Goal: Obtain resource: Download file/media

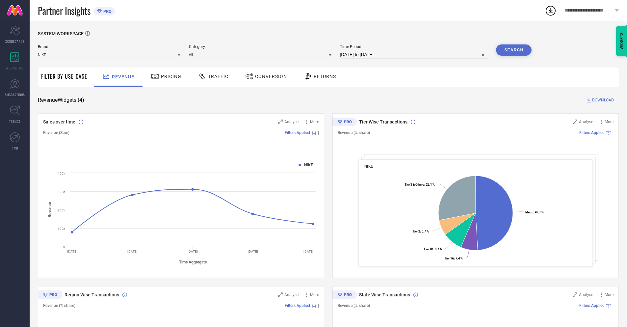
click at [264, 77] on span "Conversion" at bounding box center [271, 76] width 32 height 5
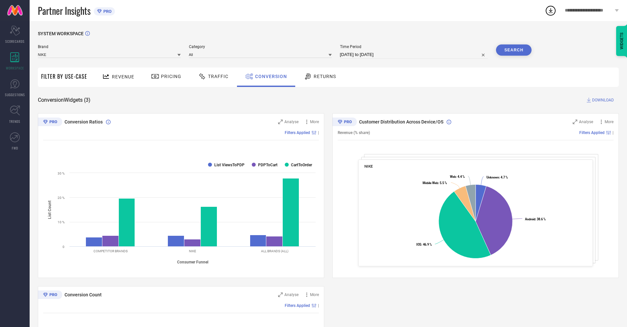
click at [414, 55] on input "[DATE] to [DATE]" at bounding box center [414, 55] width 148 height 8
select select "9"
select select "2025"
select select "10"
select select "2025"
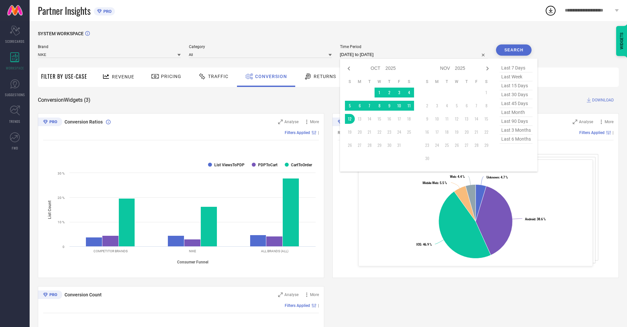
click at [349, 119] on td "12" at bounding box center [350, 119] width 10 height 10
type input "[DATE] to [DATE]"
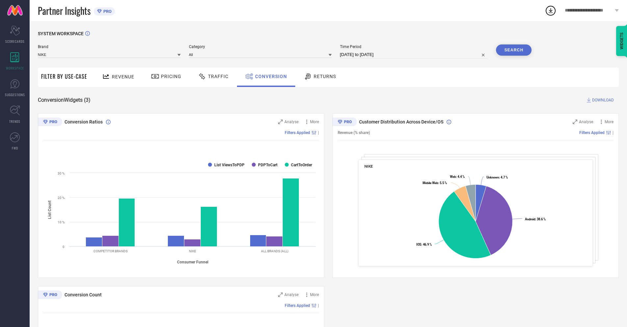
click at [514, 50] on button "Search" at bounding box center [514, 49] width 36 height 11
click at [603, 100] on span "DOWNLOAD" at bounding box center [603, 100] width 22 height 7
